Goal: Information Seeking & Learning: Learn about a topic

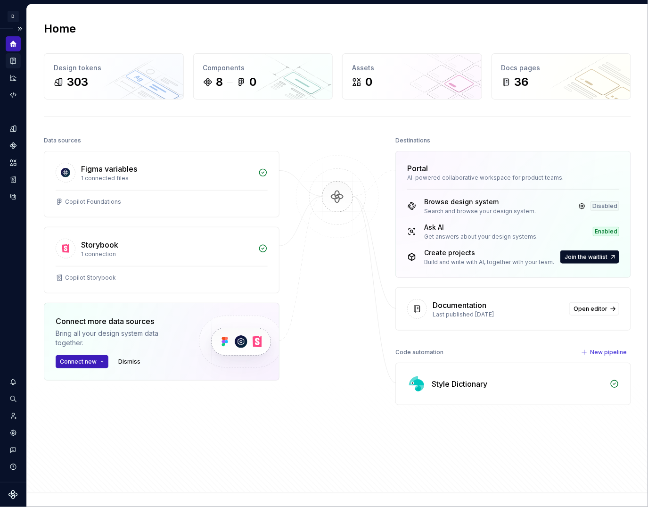
click at [16, 66] on div "Documentation" at bounding box center [13, 60] width 15 height 15
click at [14, 58] on icon "Documentation" at bounding box center [14, 60] width 4 height 5
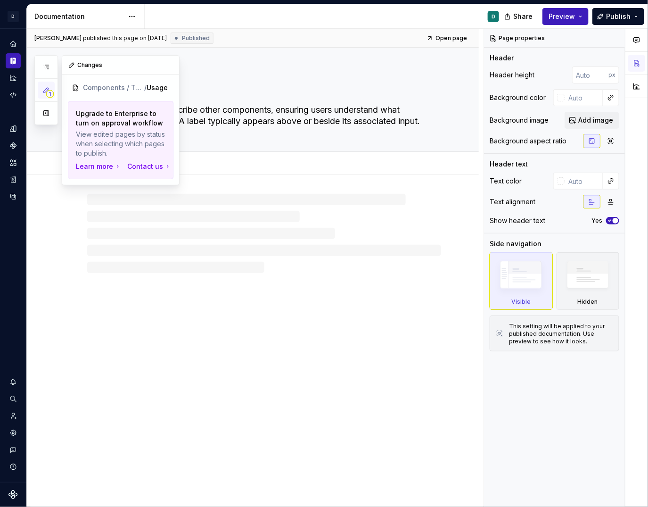
click at [45, 90] on icon "button" at bounding box center [46, 90] width 5 height 5
click at [45, 108] on button "button" at bounding box center [46, 113] width 17 height 17
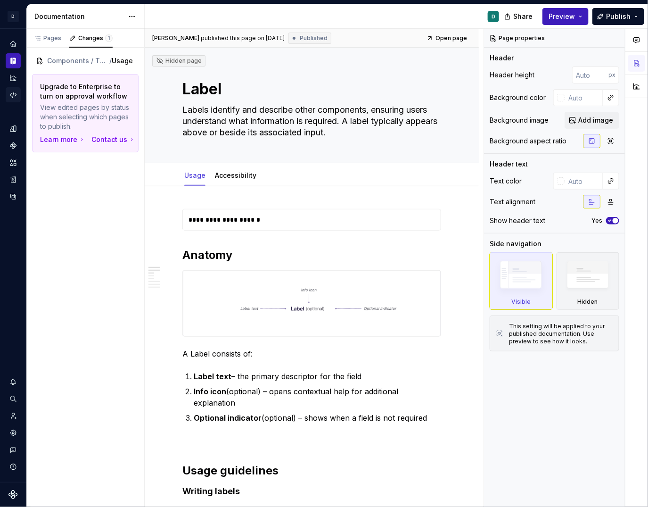
click at [14, 98] on icon "Code automation" at bounding box center [13, 95] width 8 height 8
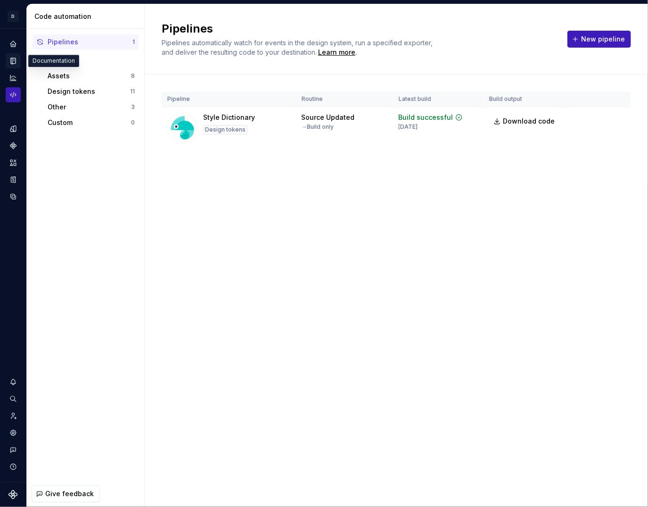
click at [13, 57] on icon "Documentation" at bounding box center [13, 61] width 8 height 8
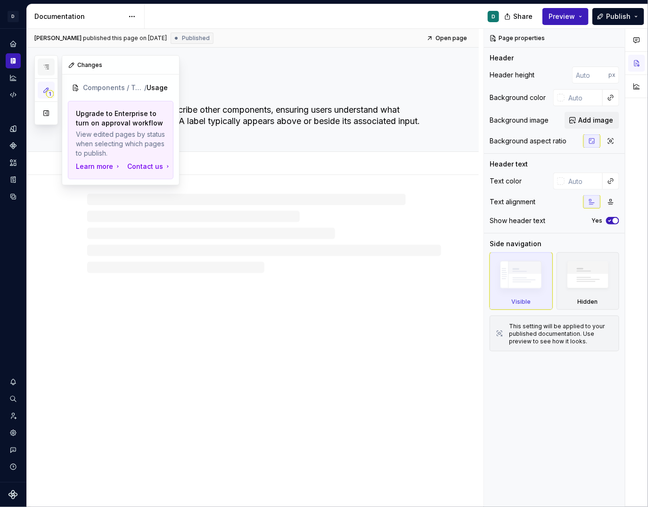
click at [48, 65] on icon "button" at bounding box center [46, 67] width 5 height 4
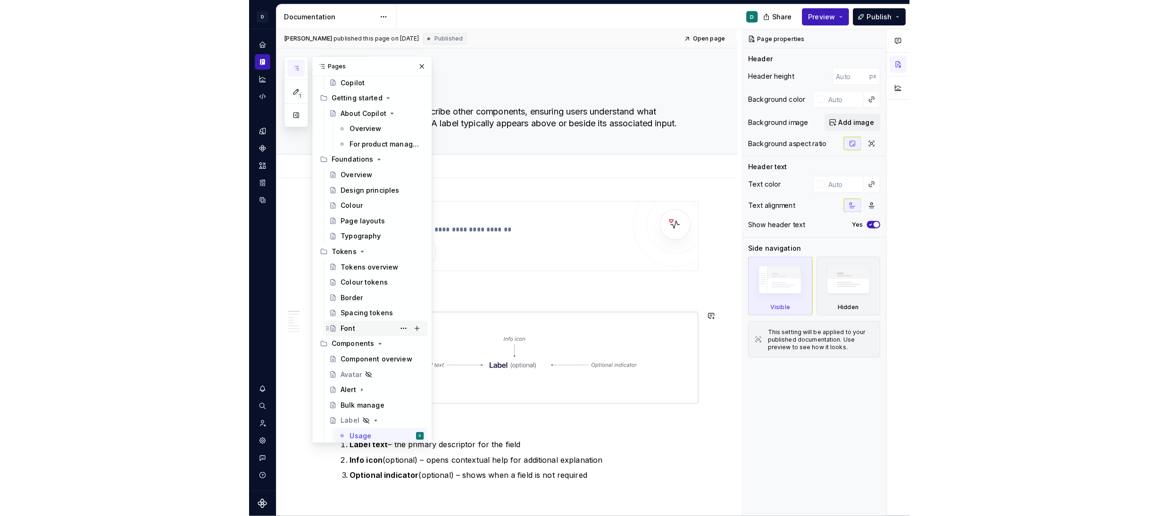
scroll to position [40, 0]
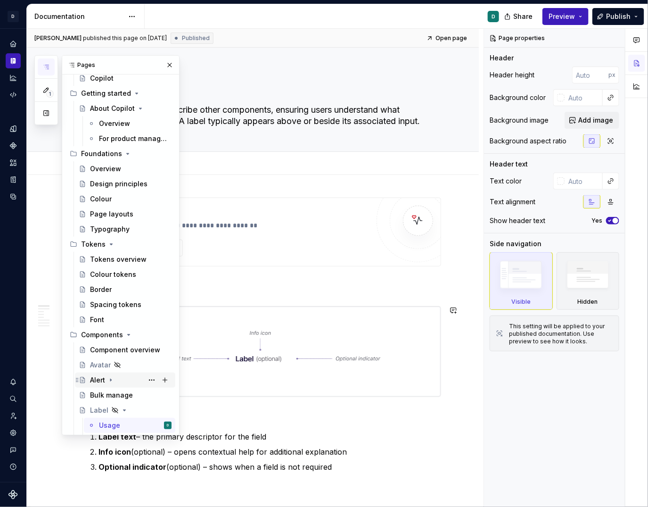
click at [116, 380] on div "Alert" at bounding box center [131, 380] width 82 height 13
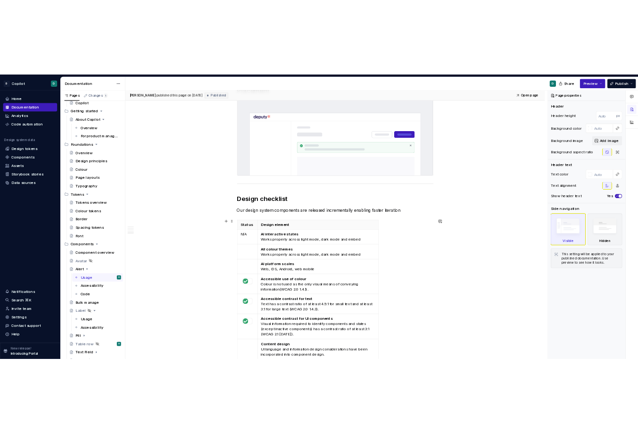
scroll to position [881, 0]
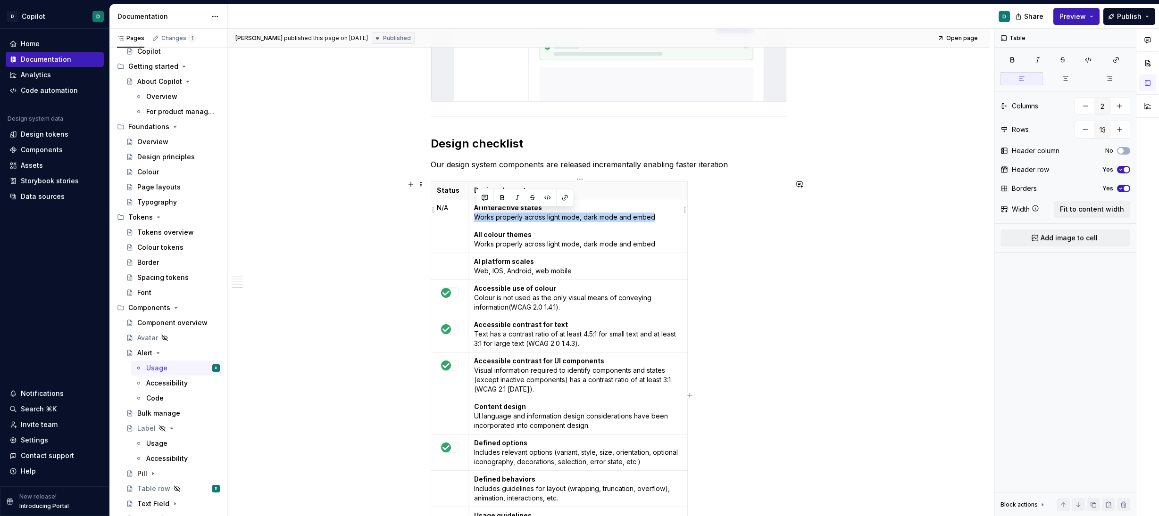
drag, startPoint x: 658, startPoint y: 216, endPoint x: 474, endPoint y: 214, distance: 183.9
click at [474, 214] on td "Al interactive states Works properly across light mode, dark mode and embed" at bounding box center [577, 212] width 219 height 27
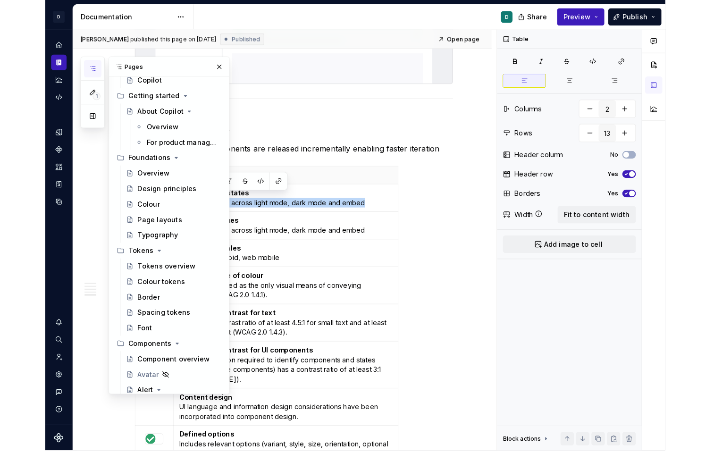
scroll to position [881, 0]
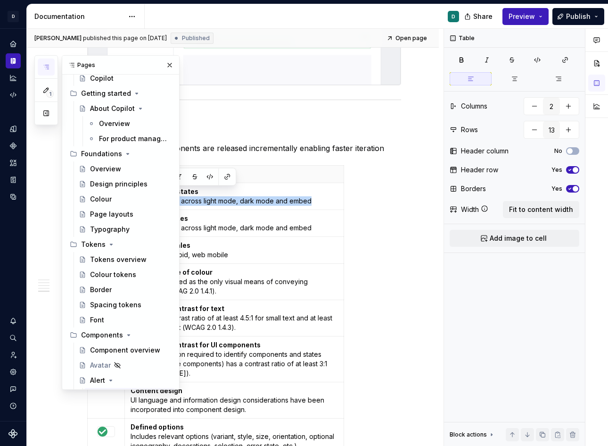
type textarea "*"
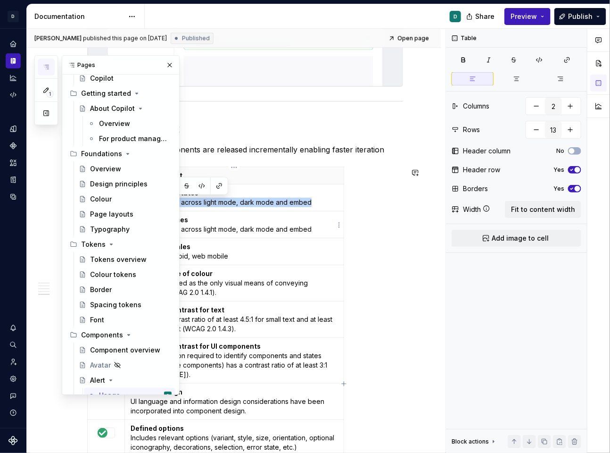
click at [319, 217] on p "All colour themes Works properly across light mode, dark mode and embed" at bounding box center [235, 224] width 208 height 19
click at [348, 311] on div "Status Design element N/A Al interactive states Works properly across light mod…" at bounding box center [245, 385] width 316 height 439
click at [316, 225] on p "All colour themes Works properly across light mode, dark mode and embed" at bounding box center [235, 224] width 208 height 19
click at [168, 63] on button "button" at bounding box center [169, 64] width 13 height 13
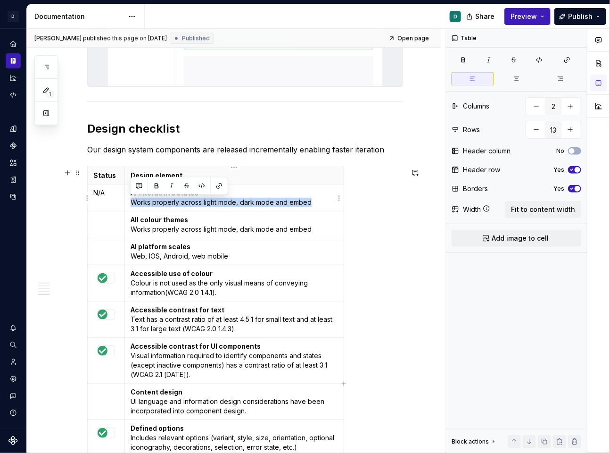
drag, startPoint x: 129, startPoint y: 205, endPoint x: 316, endPoint y: 201, distance: 187.3
click at [316, 201] on td "Al interactive states Works properly across light mode, dark mode and embed" at bounding box center [234, 197] width 219 height 27
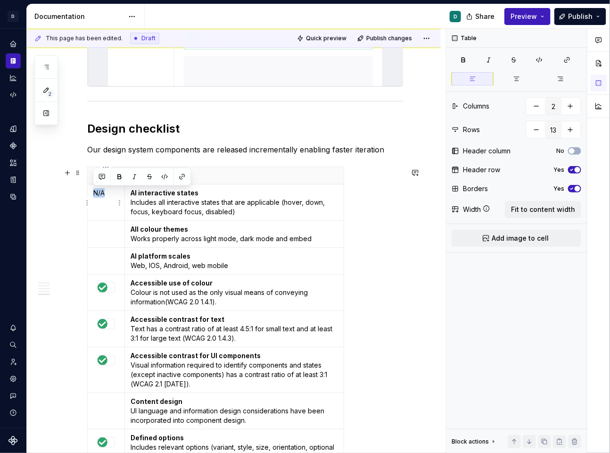
drag, startPoint x: 108, startPoint y: 195, endPoint x: 93, endPoint y: 194, distance: 14.2
click at [93, 194] on p "N/A" at bounding box center [105, 192] width 25 height 9
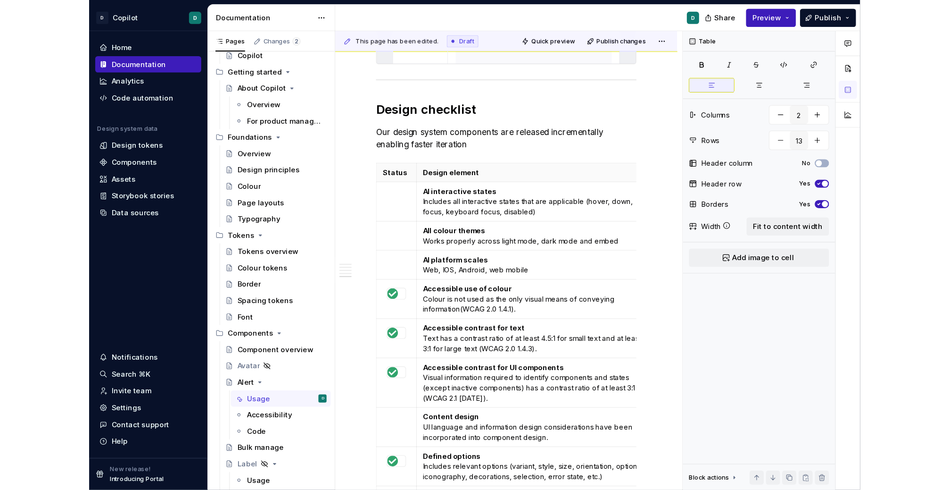
scroll to position [0, 0]
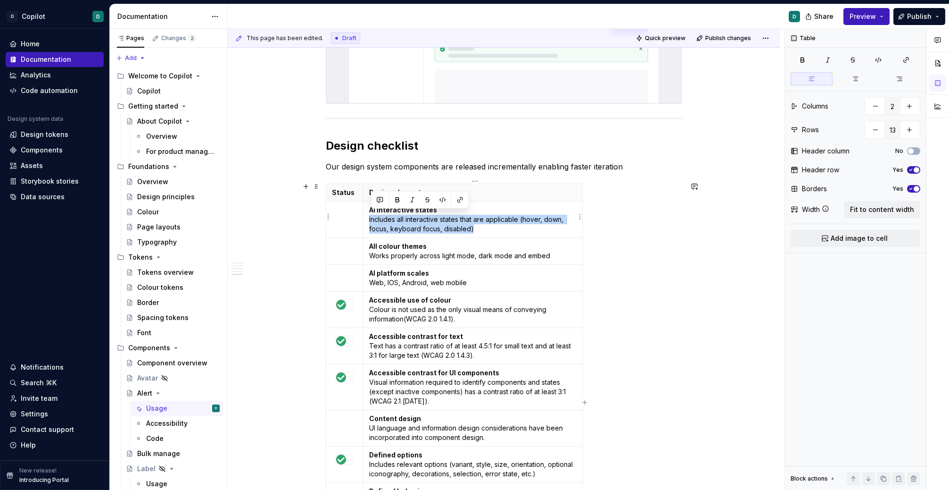
drag, startPoint x: 479, startPoint y: 227, endPoint x: 371, endPoint y: 217, distance: 108.5
click at [371, 217] on p "Al interactive states Includes all interactive states that are applicable (hove…" at bounding box center [473, 219] width 208 height 28
copy p "Includes all interactive states that are applicable (hover, down, focus, keyboa…"
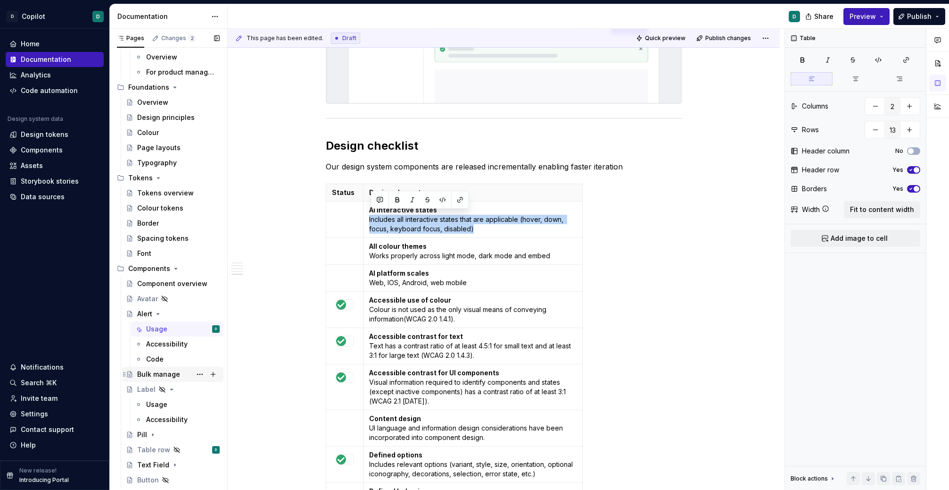
scroll to position [109, 0]
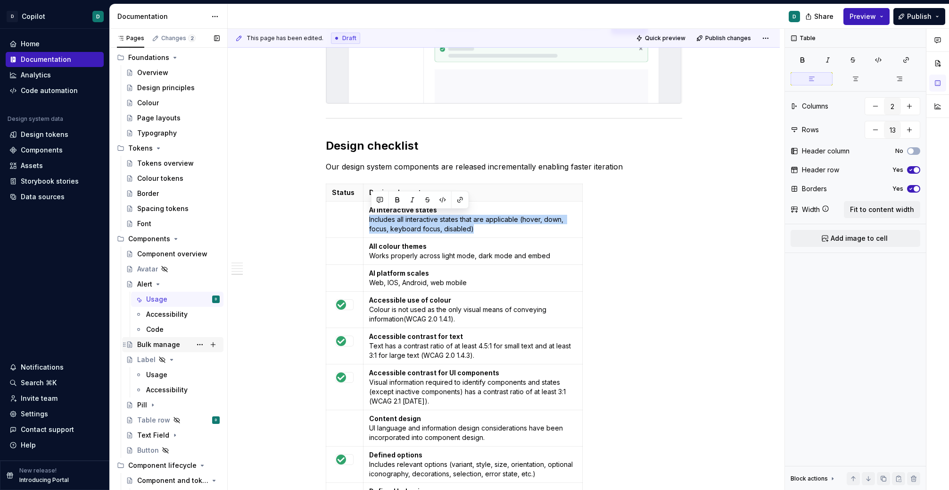
click at [161, 342] on div "Bulk manage" at bounding box center [158, 344] width 43 height 9
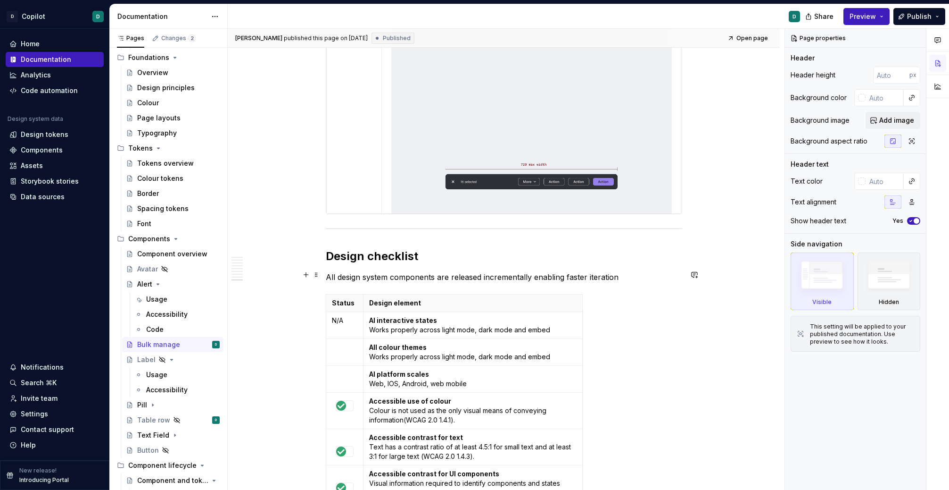
scroll to position [1739, 0]
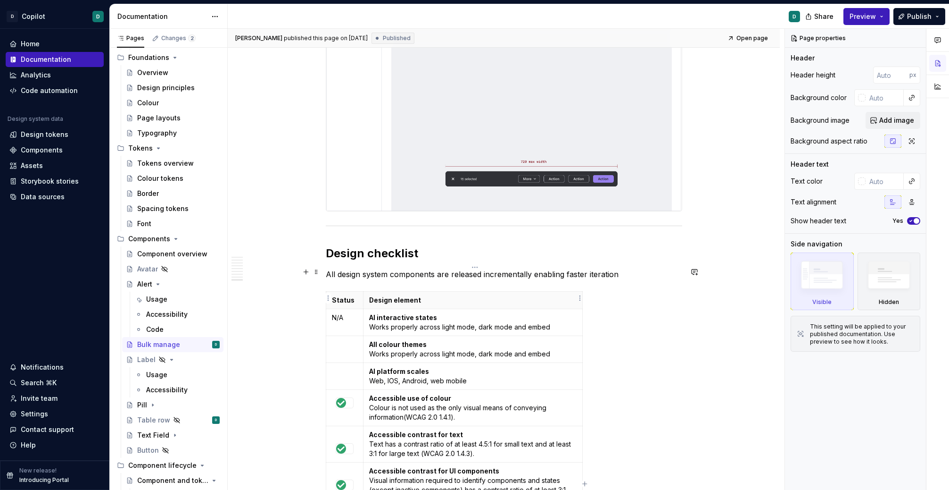
type textarea "*"
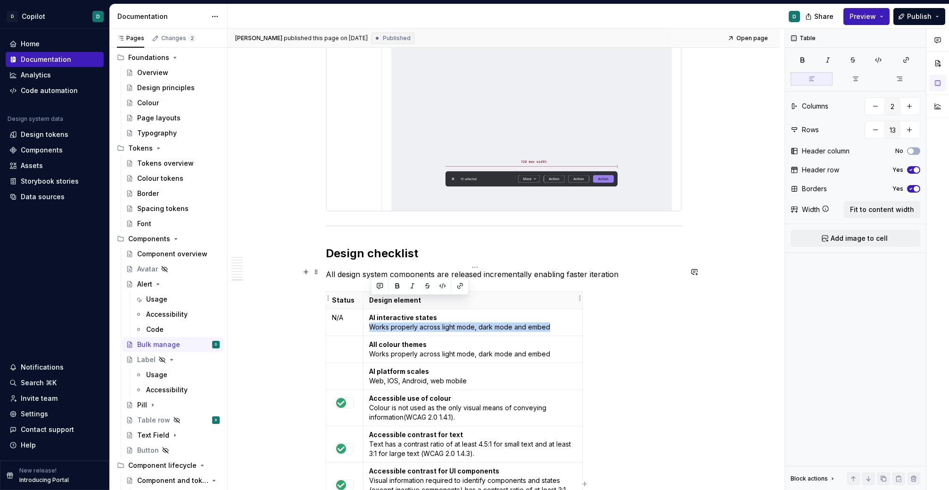
drag, startPoint x: 549, startPoint y: 303, endPoint x: 368, endPoint y: 303, distance: 181.1
click at [368, 308] on td "Al interactive states Works properly across light mode, dark mode and embed" at bounding box center [472, 321] width 219 height 27
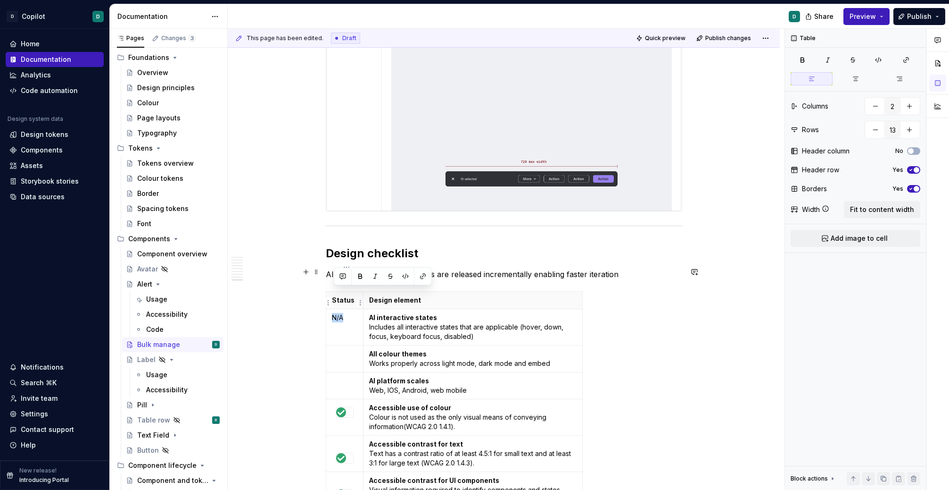
drag, startPoint x: 348, startPoint y: 294, endPoint x: 329, endPoint y: 294, distance: 19.3
click at [329, 308] on td "N/A" at bounding box center [344, 326] width 37 height 36
click at [174, 404] on div "Pill" at bounding box center [178, 404] width 83 height 13
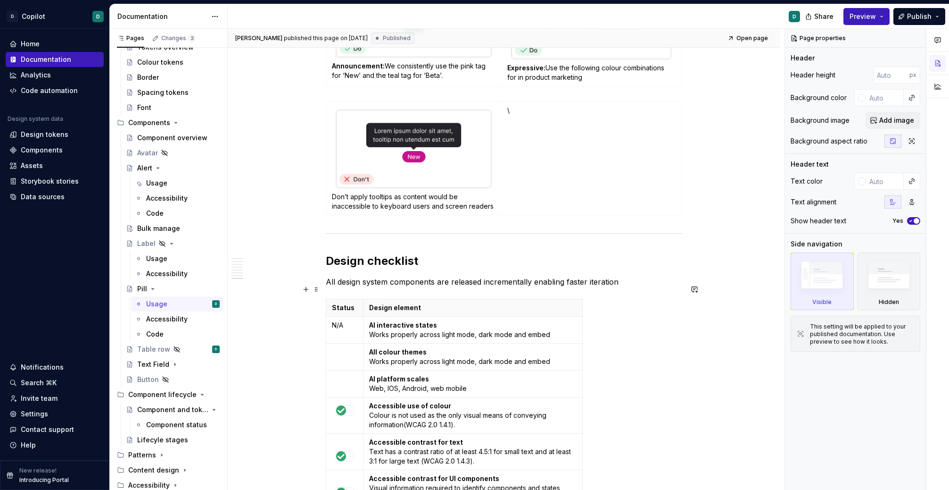
scroll to position [1479, 0]
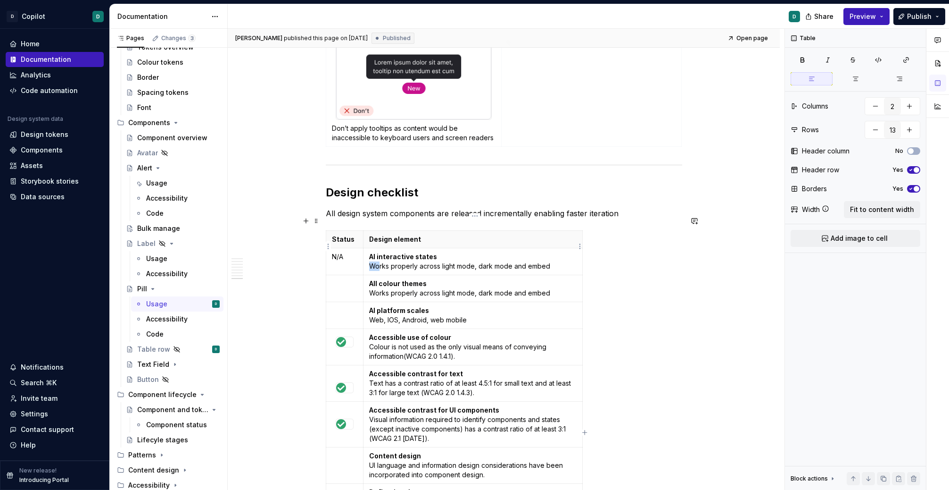
drag, startPoint x: 557, startPoint y: 254, endPoint x: 380, endPoint y: 251, distance: 177.4
click at [380, 252] on p "Al interactive states Works properly across light mode, dark mode and embed" at bounding box center [473, 261] width 208 height 19
drag, startPoint x: 565, startPoint y: 249, endPoint x: 369, endPoint y: 251, distance: 195.7
click at [369, 251] on td "Al interactive states Works properly across light mode, dark mode and embed" at bounding box center [472, 261] width 219 height 27
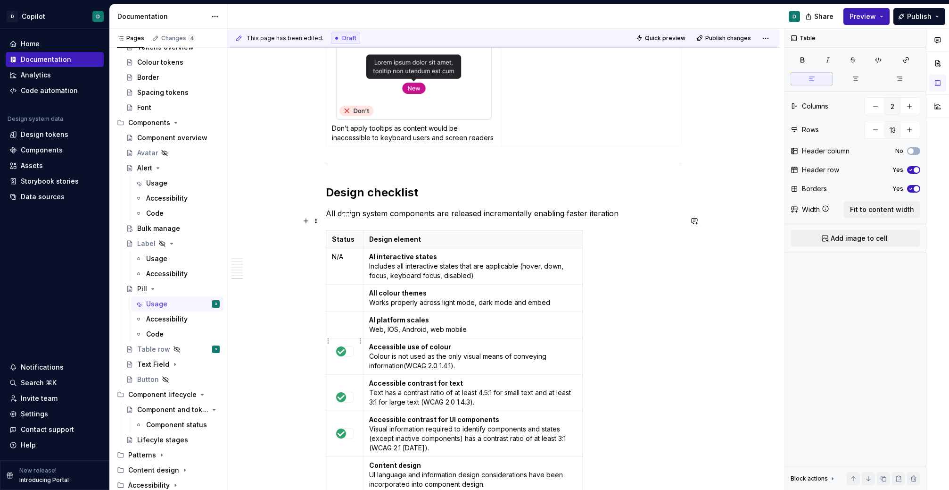
type textarea "*"
click at [342, 346] on img at bounding box center [341, 351] width 10 height 10
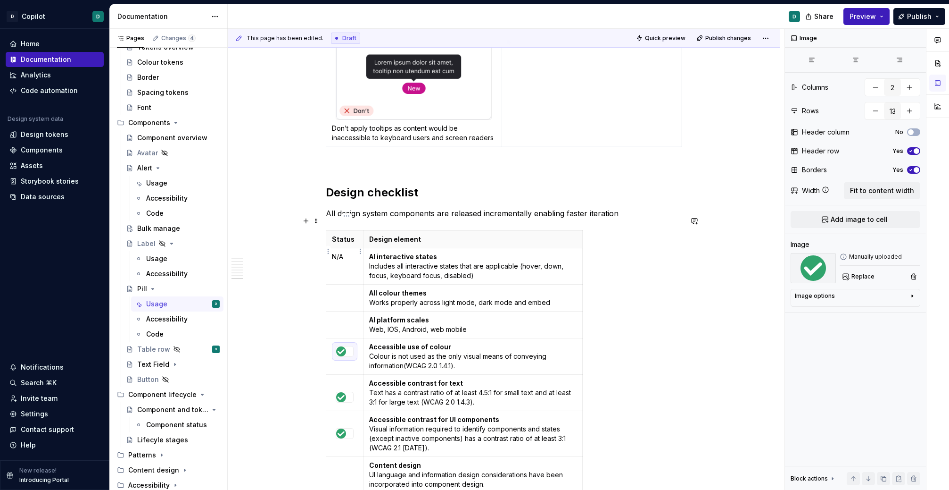
click at [353, 252] on p "N/A" at bounding box center [344, 256] width 25 height 9
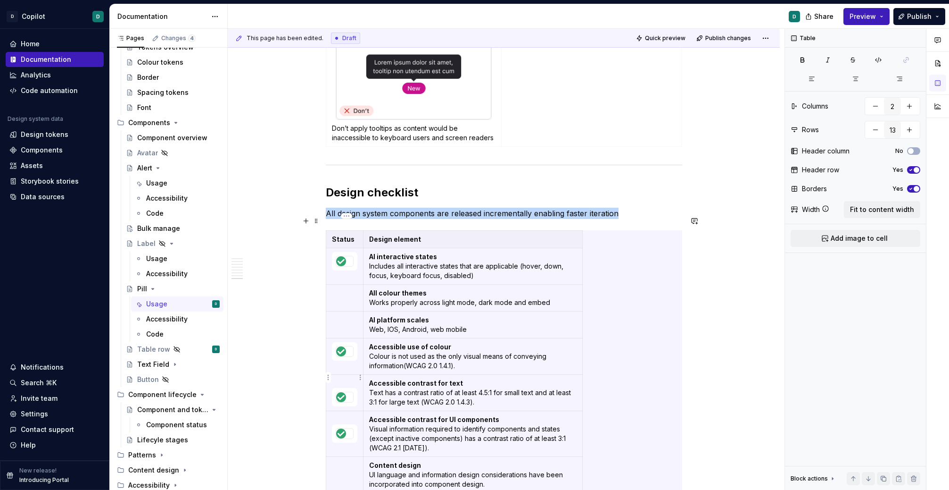
click at [341, 378] on p at bounding box center [344, 382] width 25 height 9
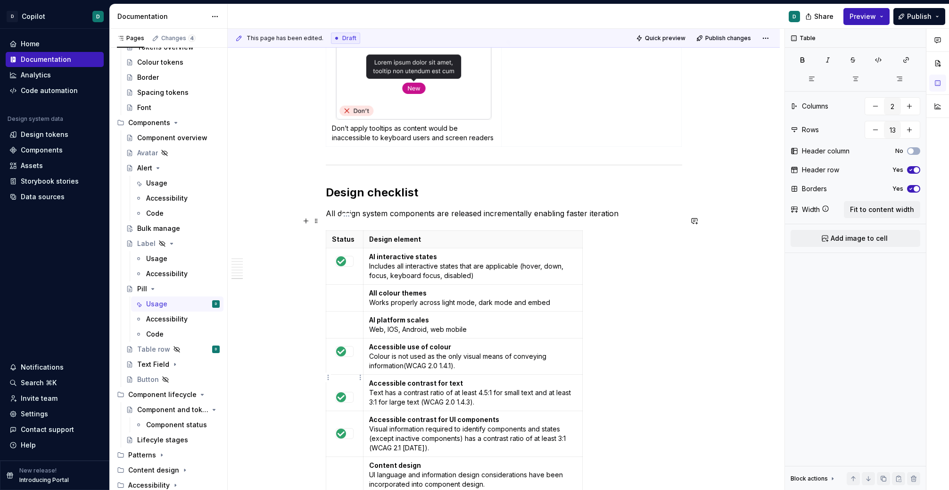
click at [348, 391] on div at bounding box center [345, 396] width 18 height 11
click at [344, 374] on td at bounding box center [344, 392] width 37 height 36
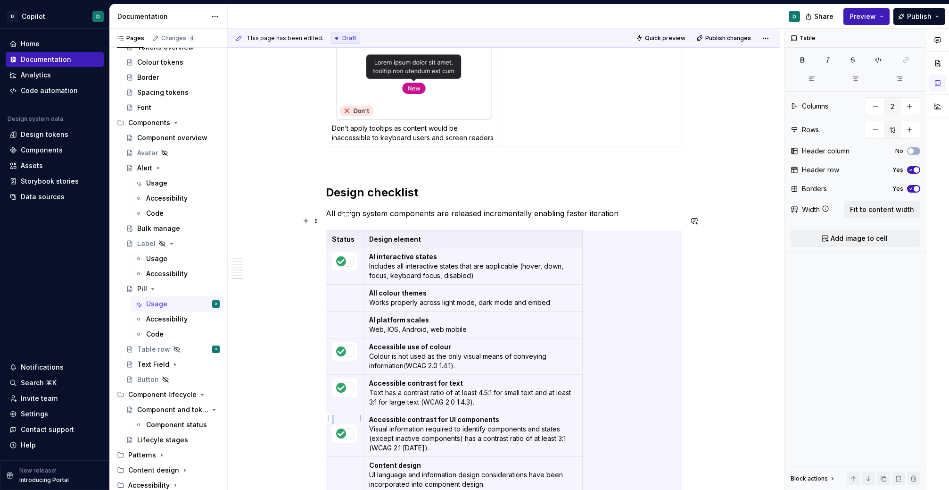
click at [351, 428] on div at bounding box center [344, 433] width 17 height 10
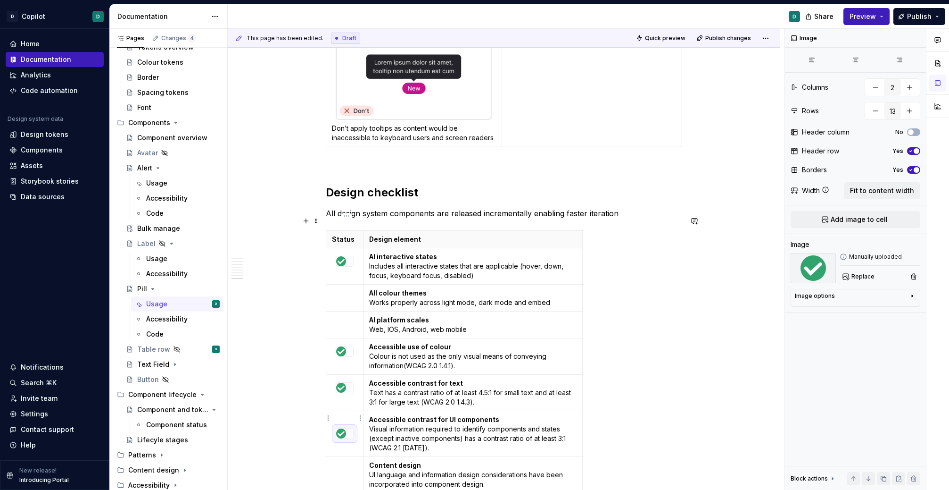
click at [351, 430] on td at bounding box center [344, 433] width 37 height 46
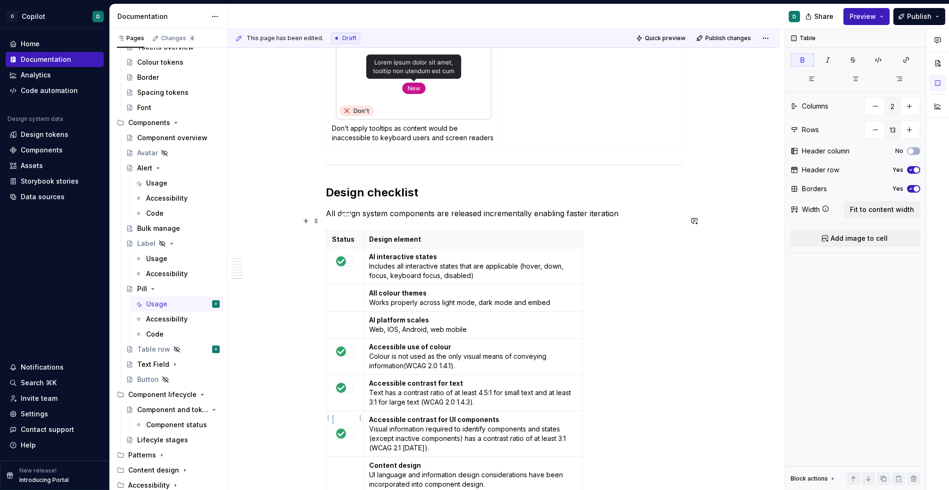
click at [349, 428] on div at bounding box center [344, 433] width 17 height 10
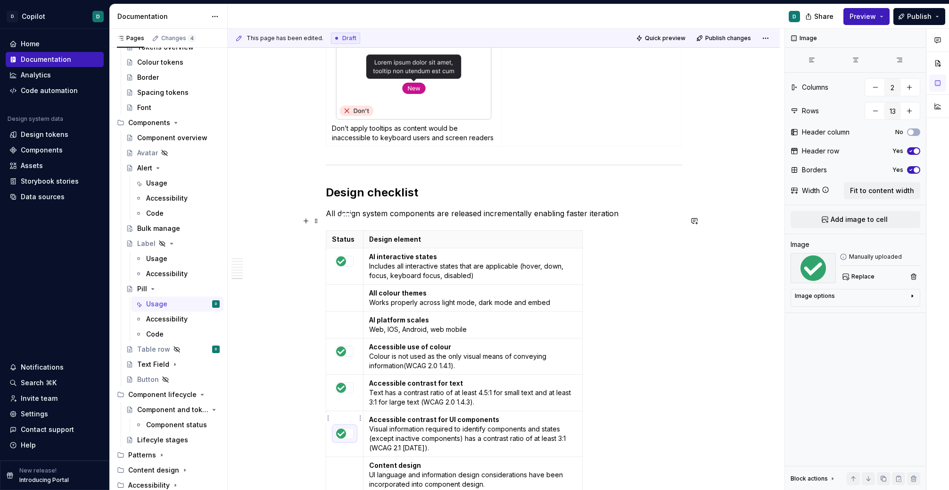
click at [345, 428] on img at bounding box center [341, 433] width 10 height 10
click at [346, 428] on img at bounding box center [341, 433] width 10 height 10
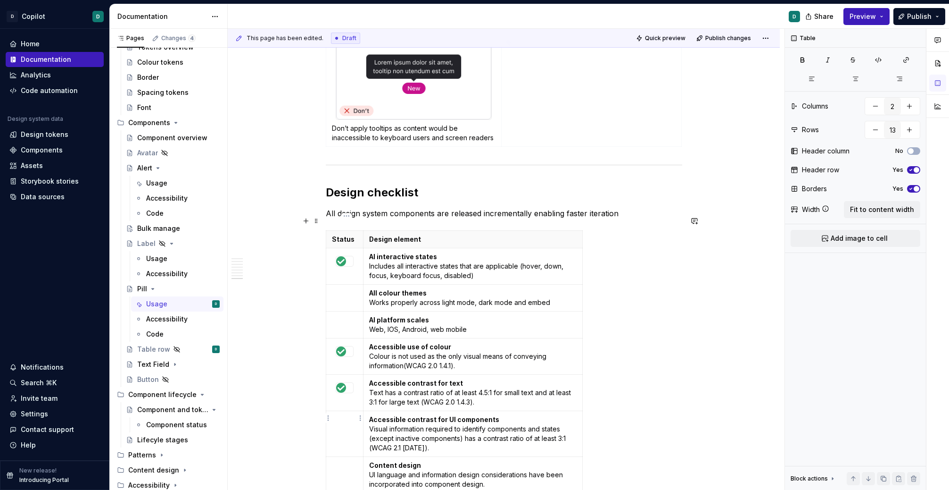
click at [347, 415] on p at bounding box center [344, 419] width 25 height 9
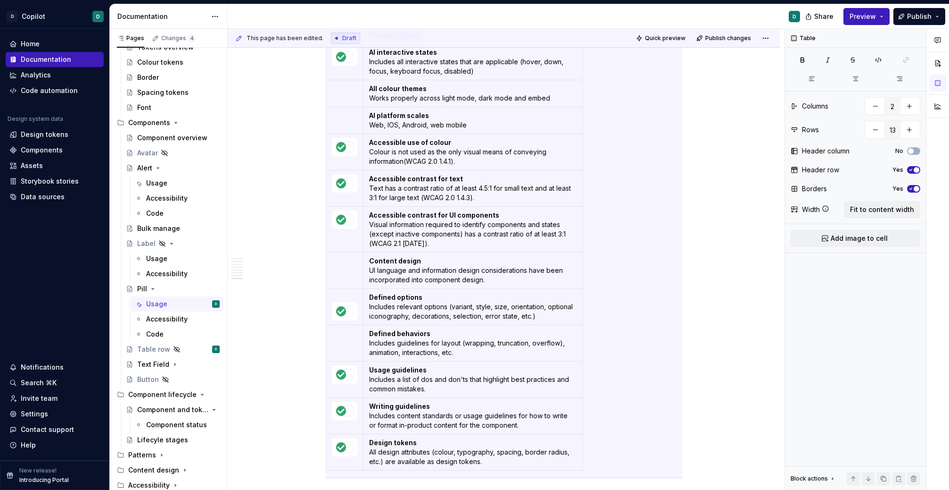
scroll to position [1709, 0]
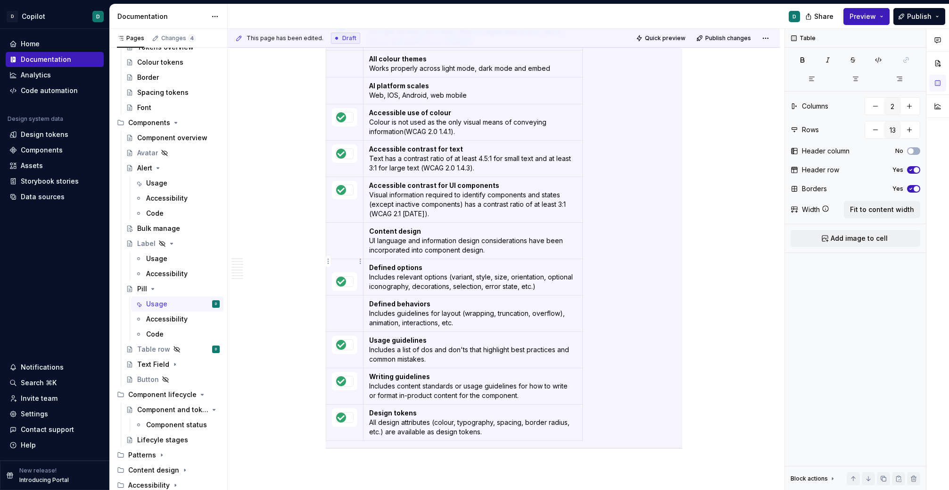
click at [348, 276] on div at bounding box center [345, 281] width 18 height 11
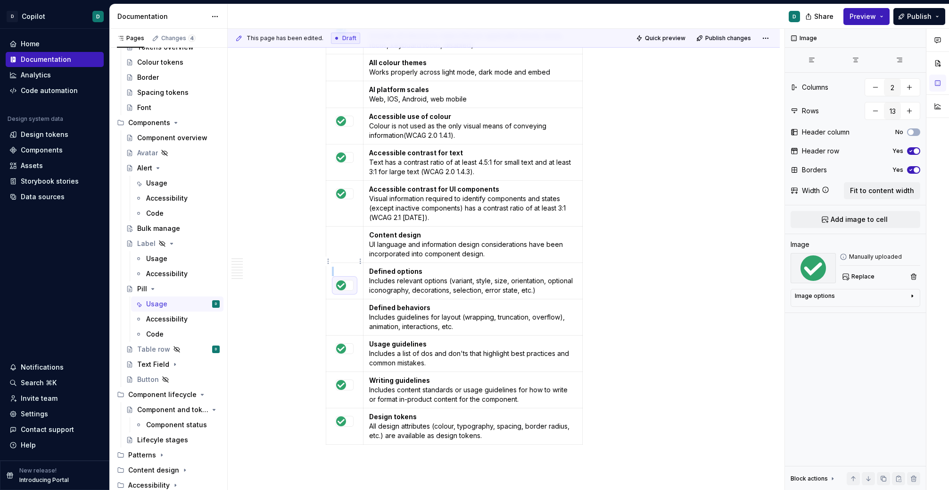
scroll to position [0, 0]
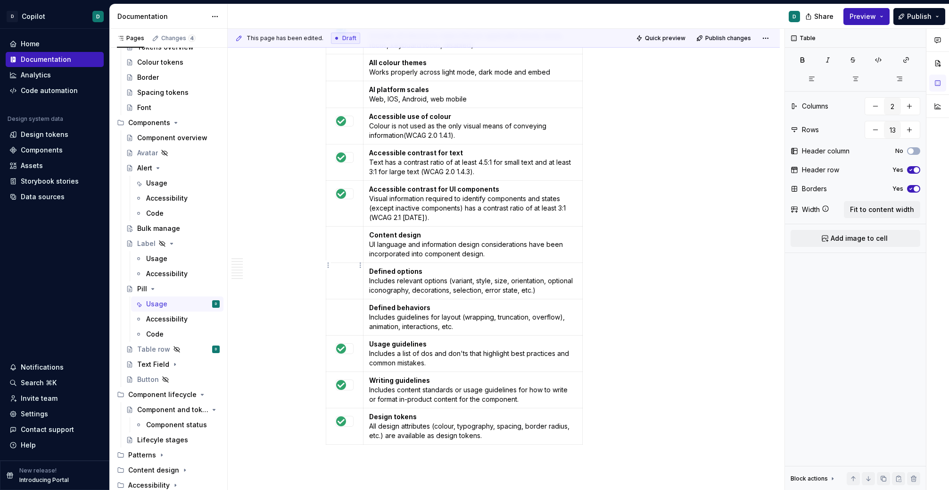
click at [341, 266] on p at bounding box center [344, 270] width 25 height 9
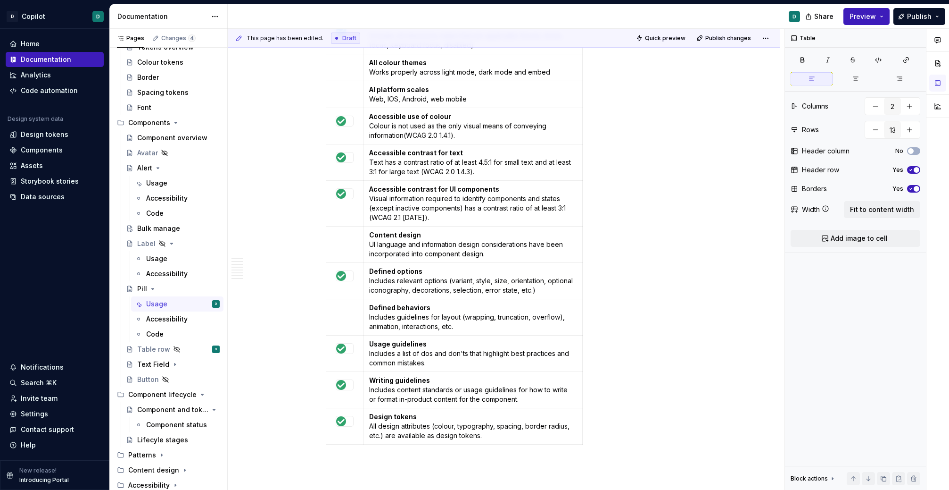
scroll to position [1668, 0]
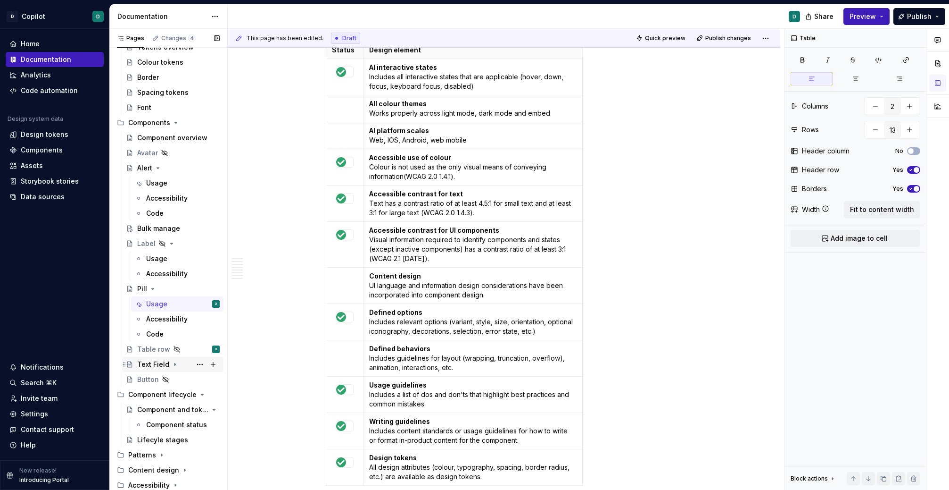
click at [152, 359] on div "Text Field" at bounding box center [153, 363] width 32 height 9
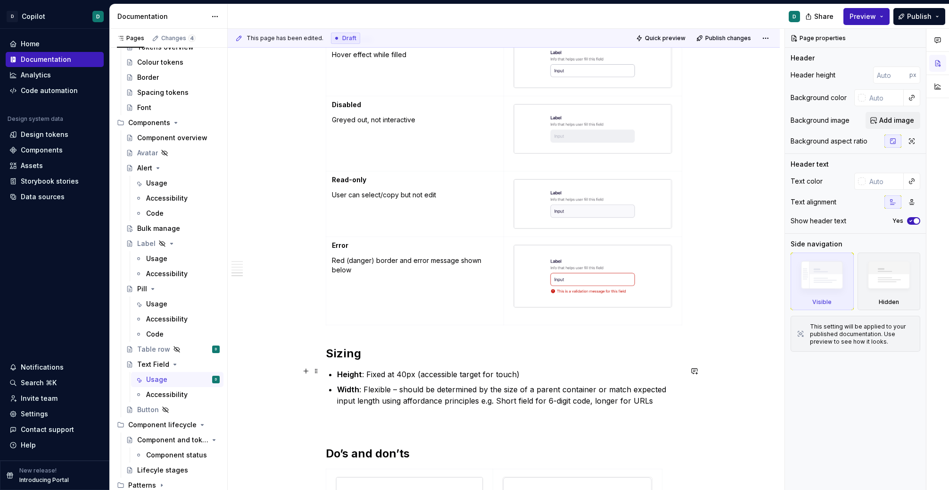
scroll to position [2445, 0]
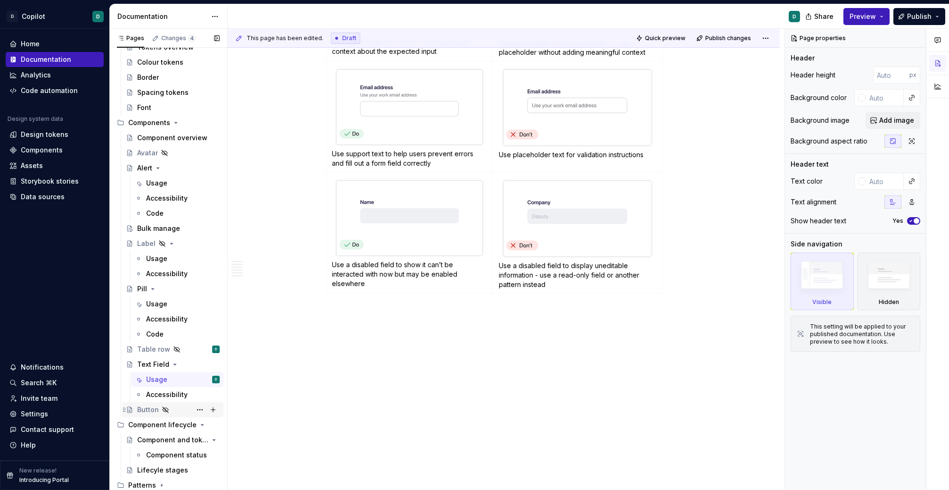
click at [153, 409] on div "Button" at bounding box center [148, 409] width 22 height 9
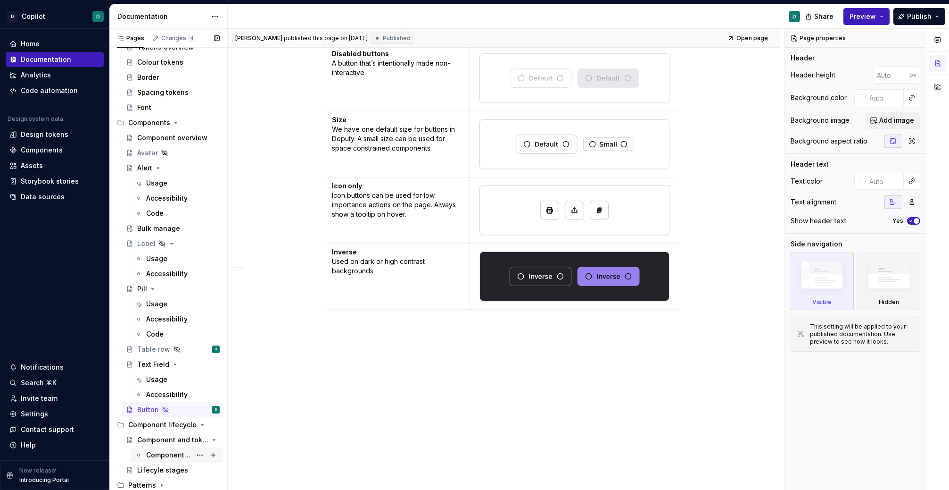
scroll to position [255, 0]
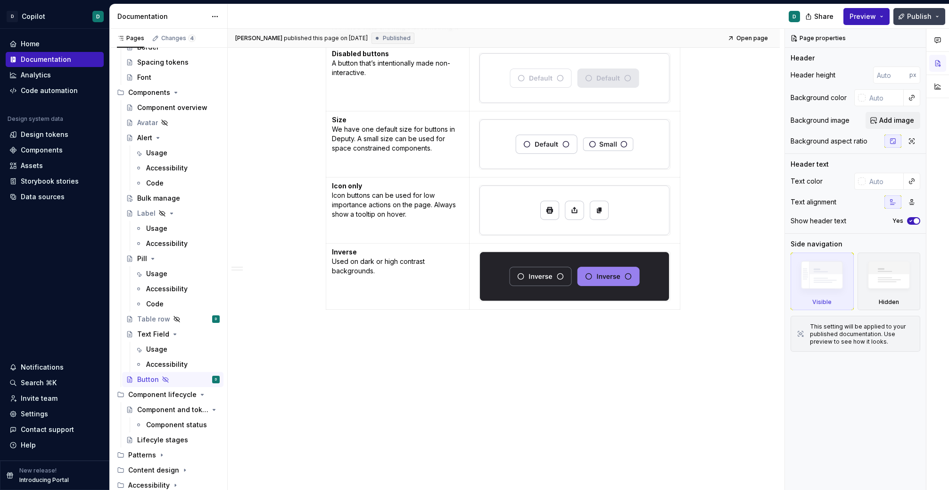
click at [924, 12] on span "Publish" at bounding box center [919, 16] width 25 height 9
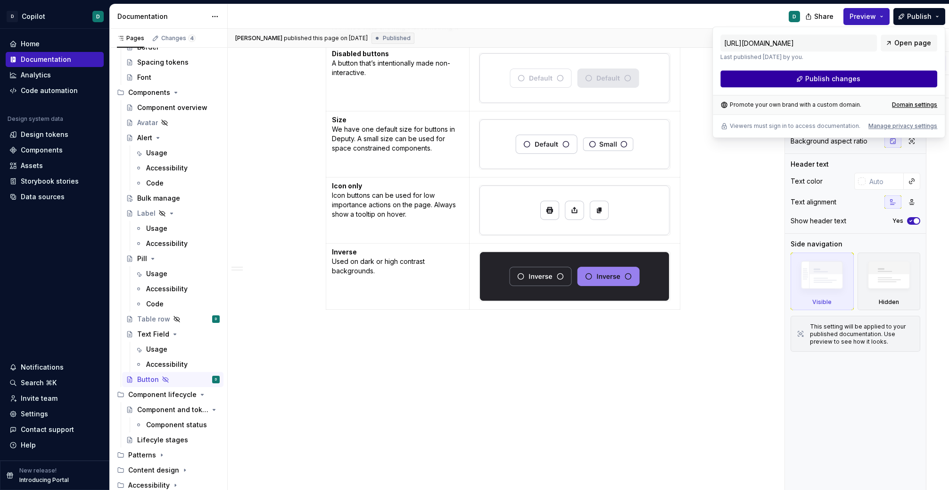
click at [898, 78] on button "Publish changes" at bounding box center [829, 78] width 217 height 17
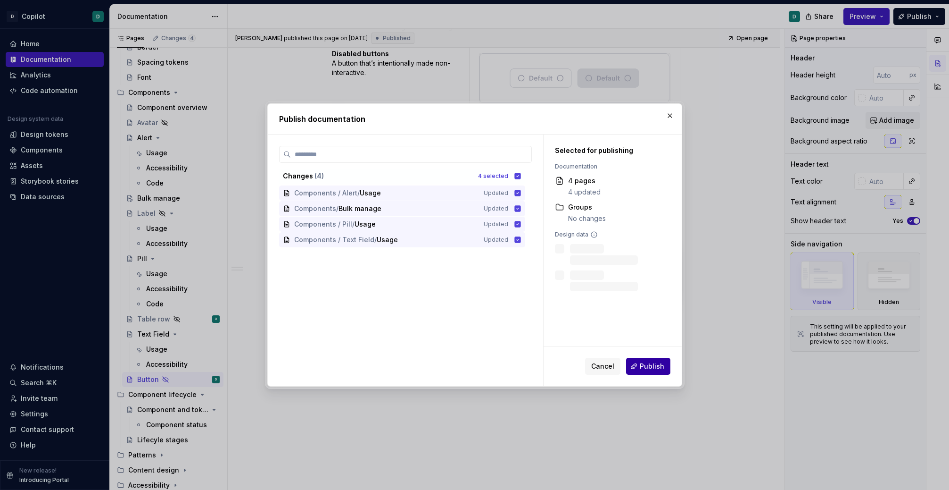
click at [649, 367] on span "Publish" at bounding box center [652, 365] width 25 height 9
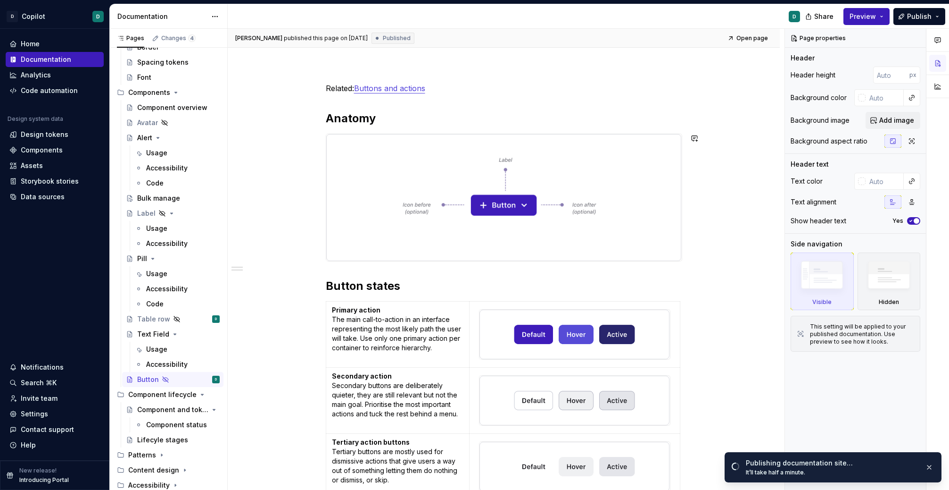
scroll to position [0, 0]
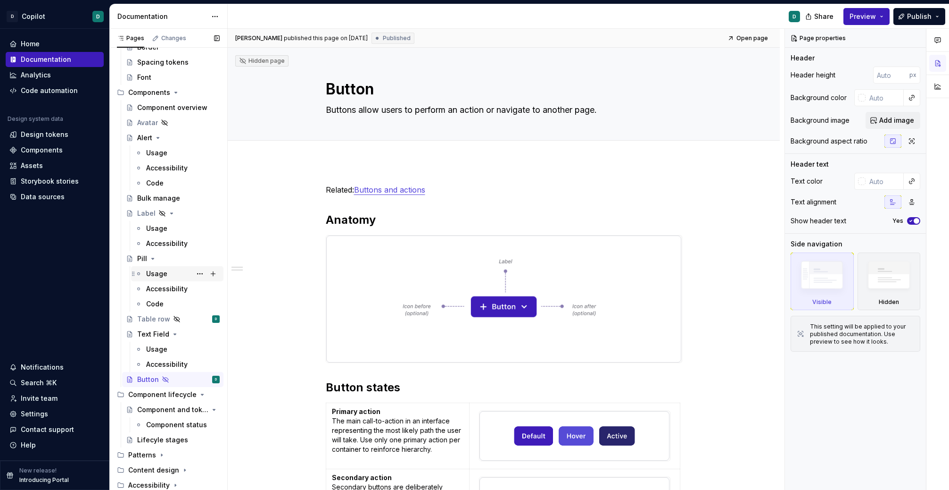
click at [164, 275] on div "Usage" at bounding box center [156, 273] width 21 height 9
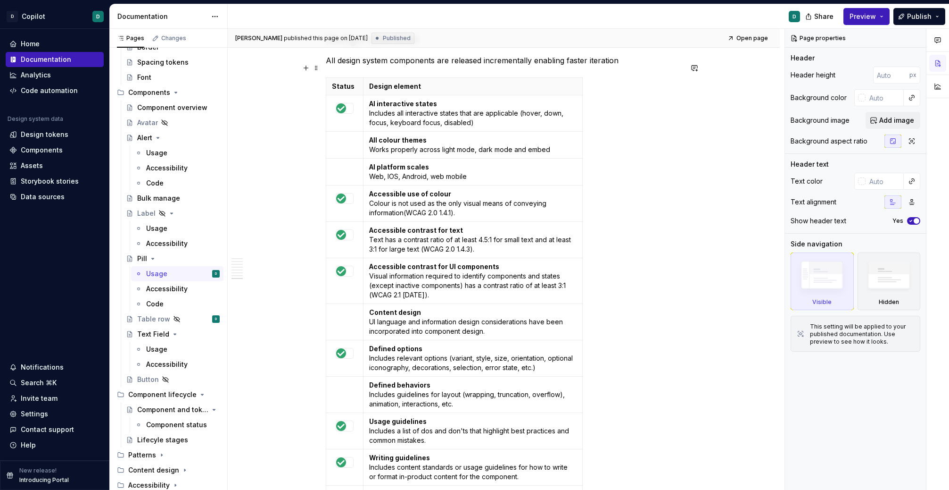
scroll to position [1644, 0]
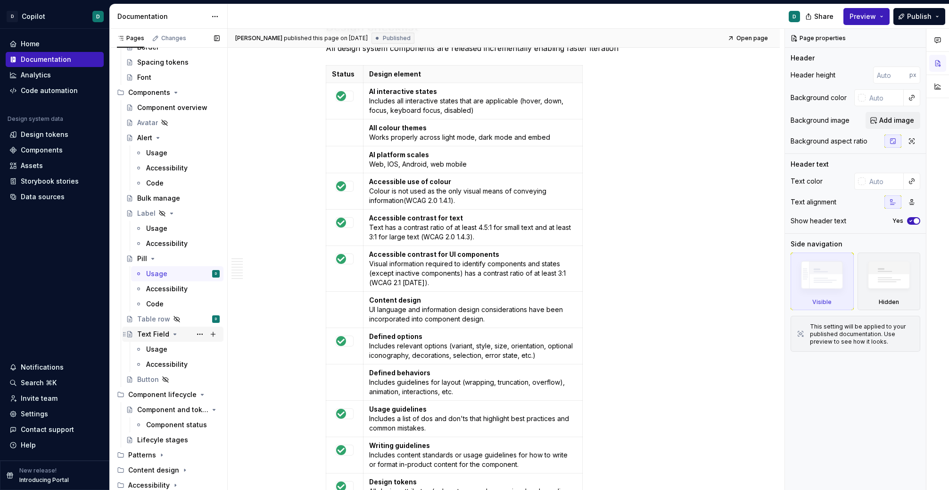
click at [156, 332] on div "Text Field" at bounding box center [153, 333] width 32 height 9
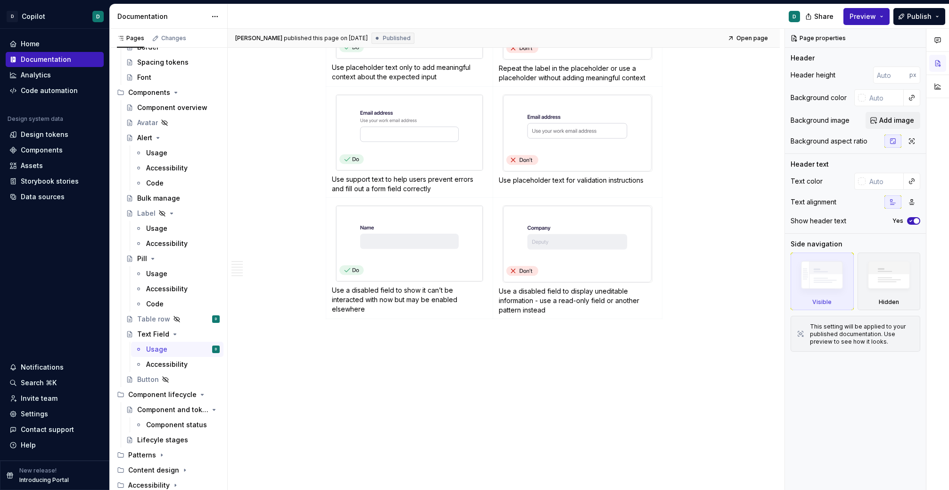
scroll to position [2445, 0]
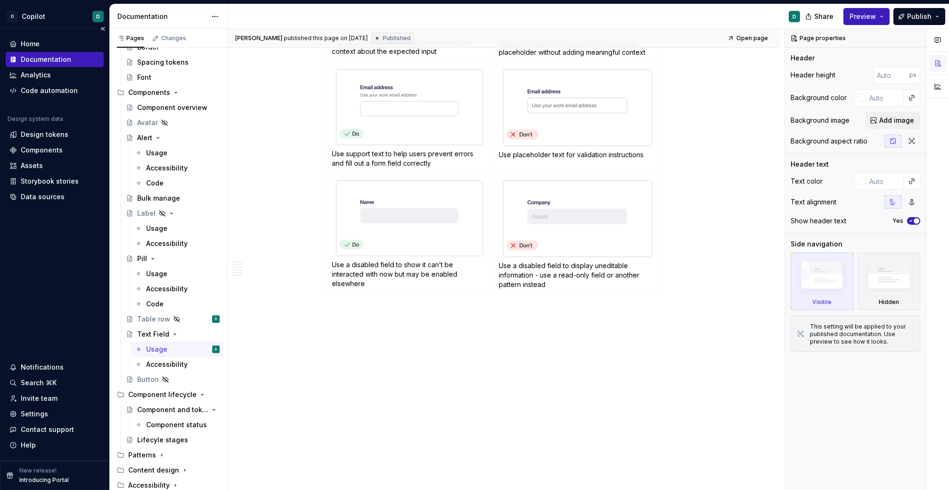
type textarea "*"
